Goal: Transaction & Acquisition: Purchase product/service

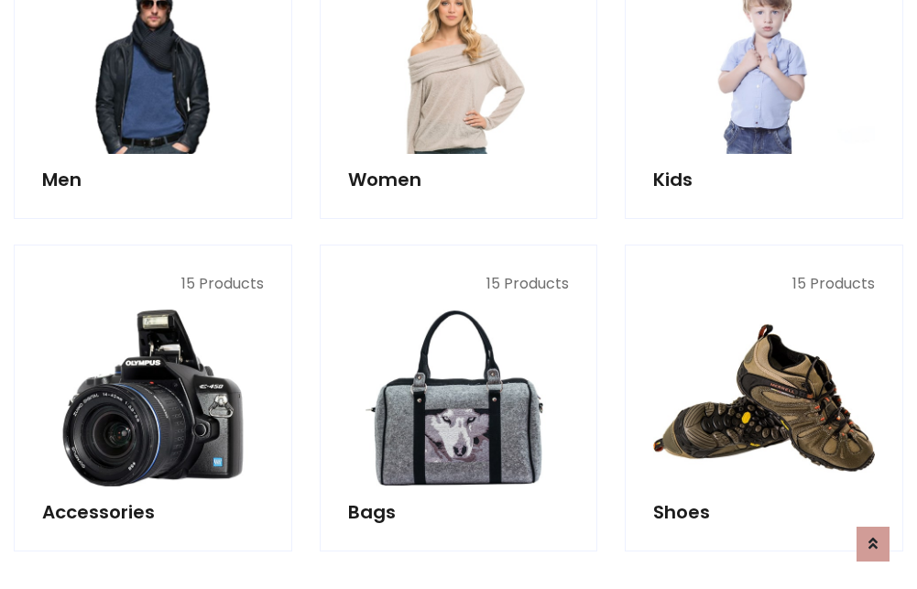
scroll to position [613, 0]
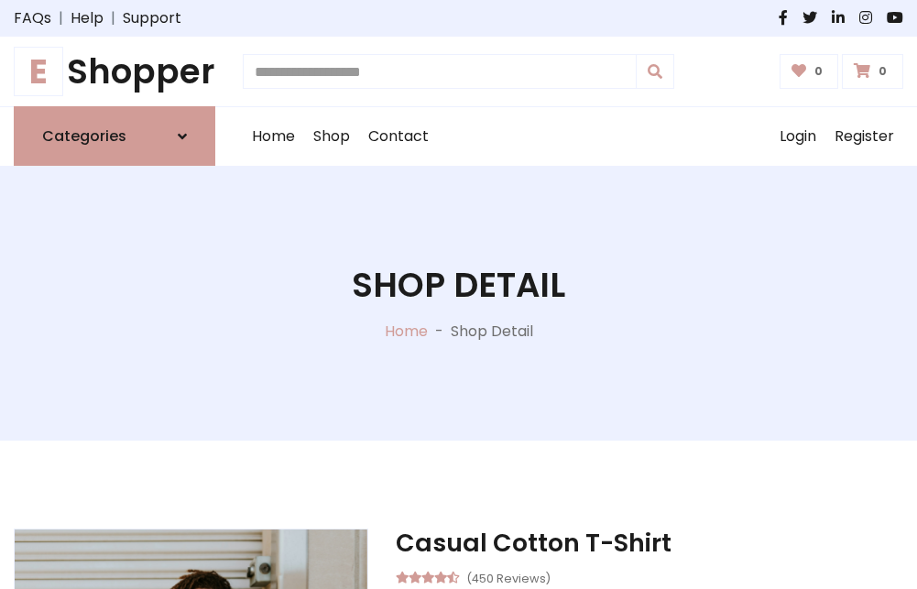
click at [115, 71] on h1 "E Shopper" at bounding box center [115, 71] width 202 height 40
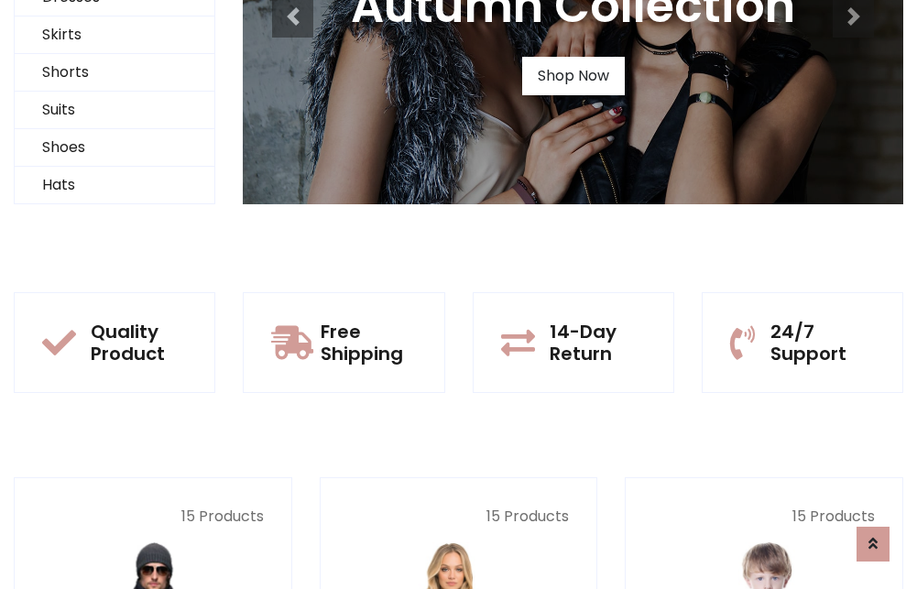
scroll to position [177, 0]
